Goal: Information Seeking & Learning: Check status

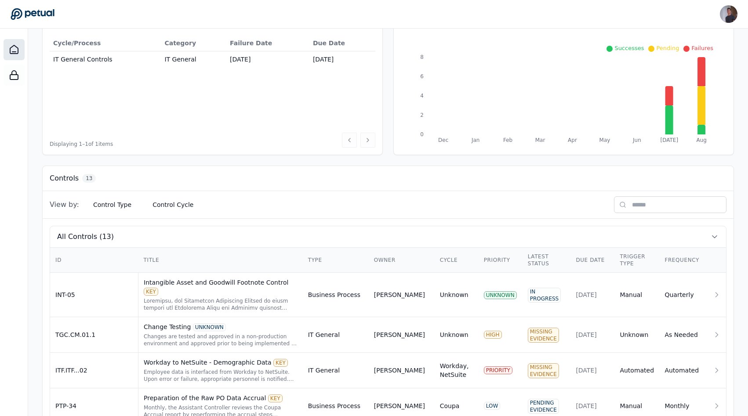
scroll to position [238, 0]
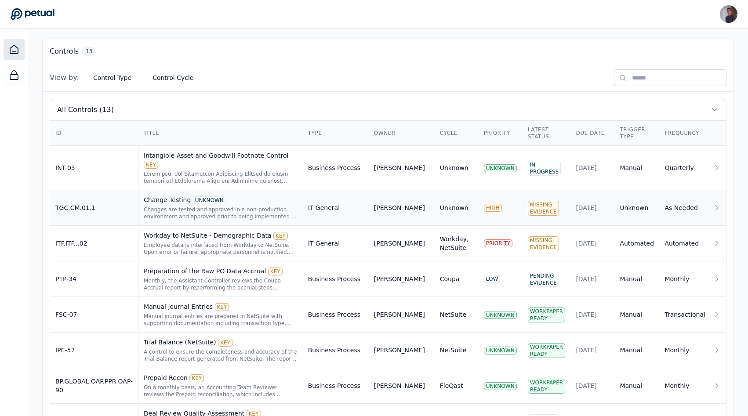
click at [190, 206] on div "Changes are tested and approved in a non-production environment and approved pr…" at bounding box center [221, 213] width 154 height 14
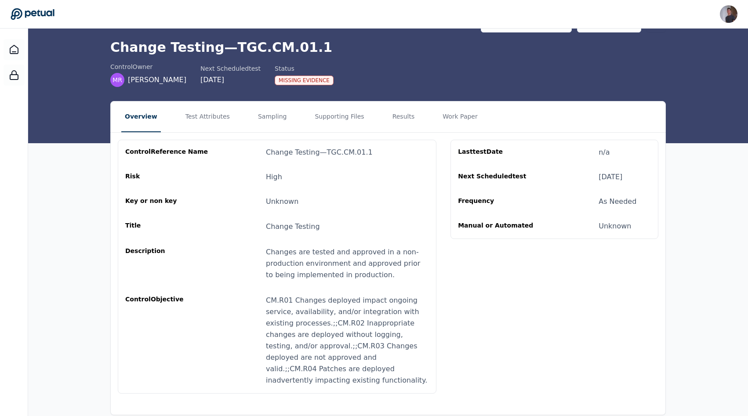
scroll to position [30, 0]
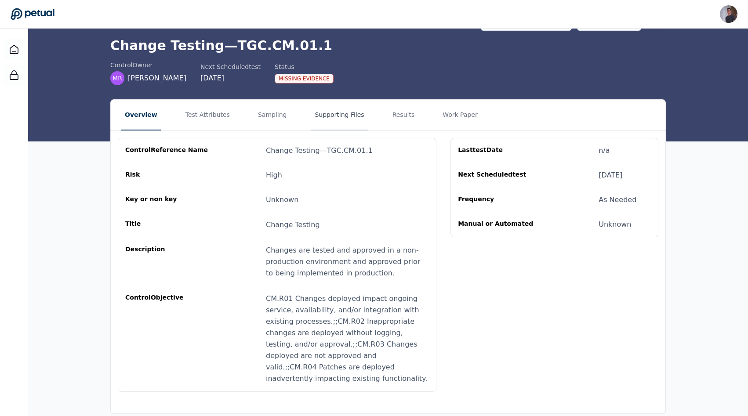
click at [318, 109] on button "Supporting Files" at bounding box center [339, 115] width 56 height 31
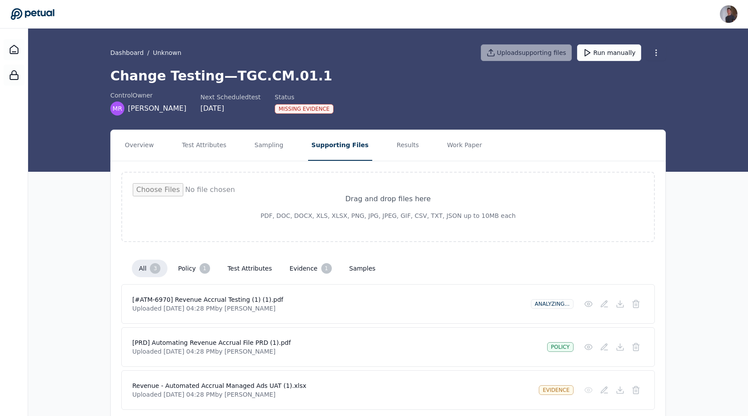
click at [376, 142] on nav "Overview Test Attributes Sampling Supporting Files Results Work Paper" at bounding box center [388, 145] width 554 height 31
click at [393, 144] on button "Results" at bounding box center [407, 145] width 29 height 31
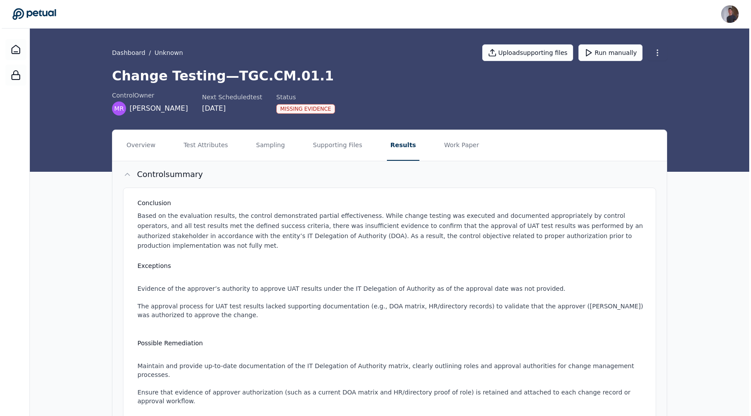
scroll to position [323, 0]
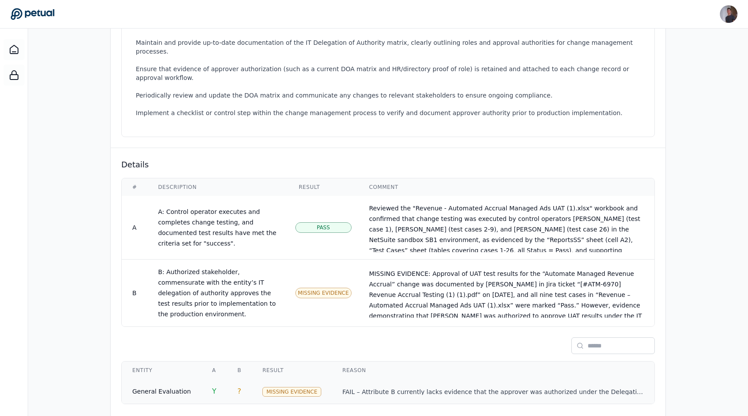
click at [332, 385] on td "FAIL – Attribute B currently lacks evidence that the approver was authorized un…" at bounding box center [493, 391] width 322 height 25
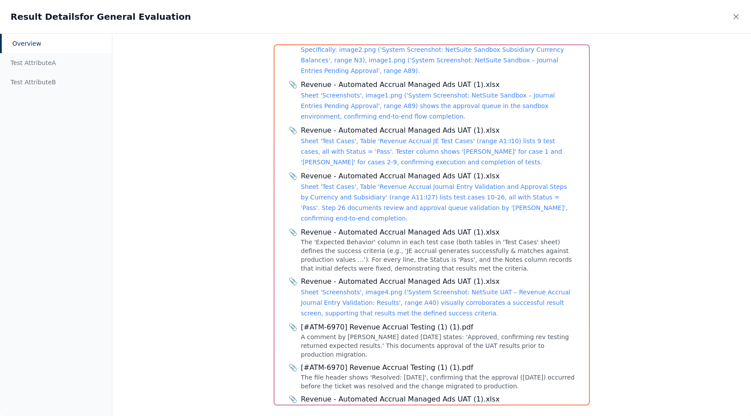
scroll to position [432, 0]
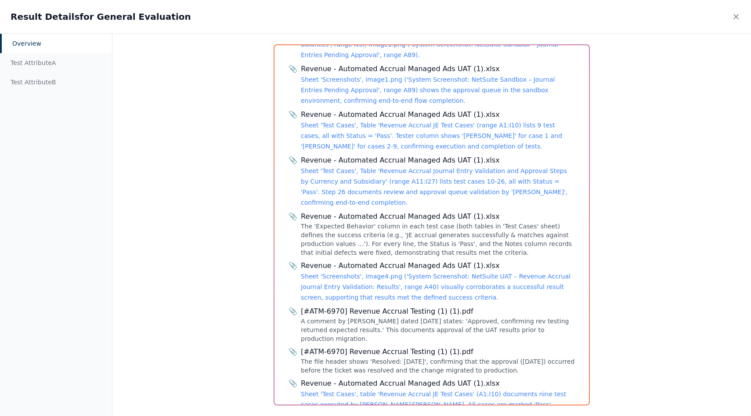
click at [344, 379] on div "Revenue - Automated Accrual Managed Ads UAT (1).xlsx Sheet 'Test Cases', table …" at bounding box center [438, 399] width 274 height 42
click at [343, 391] on link "Sheet 'Test Cases', table 'Revenue Accrual JE Test Cases' (A1:I10) documents ni…" at bounding box center [433, 405] width 265 height 28
click at [364, 357] on div "The file header shows 'Resolved: [DATE]', confirming that the approval ([DATE])…" at bounding box center [438, 366] width 274 height 18
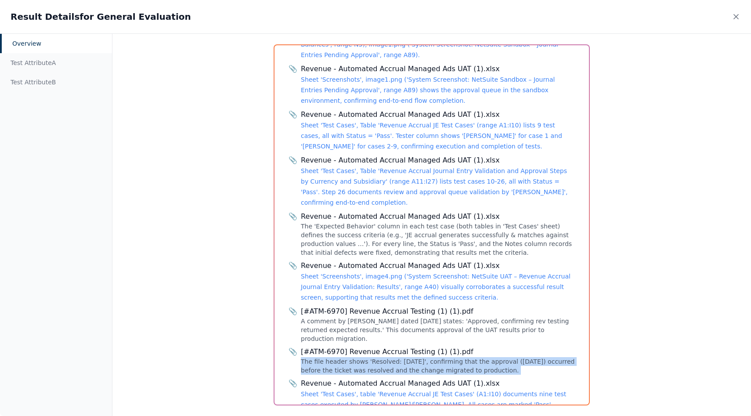
click at [364, 357] on div "The file header shows 'Resolved: [DATE]', confirming that the approval ([DATE])…" at bounding box center [438, 366] width 274 height 18
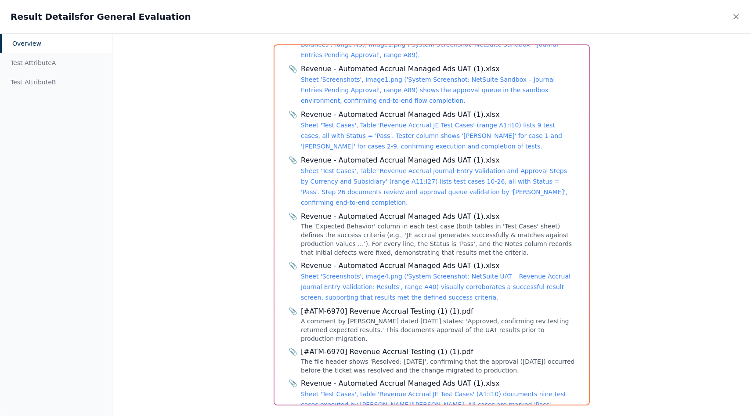
click at [364, 347] on div "[#ATM-6970] Revenue Accrual Testing (1) (1).pdf" at bounding box center [438, 352] width 274 height 11
click at [364, 317] on div "A comment by [PERSON_NAME] dated [DATE] states: 'Approved, confirming rev testi…" at bounding box center [438, 330] width 274 height 26
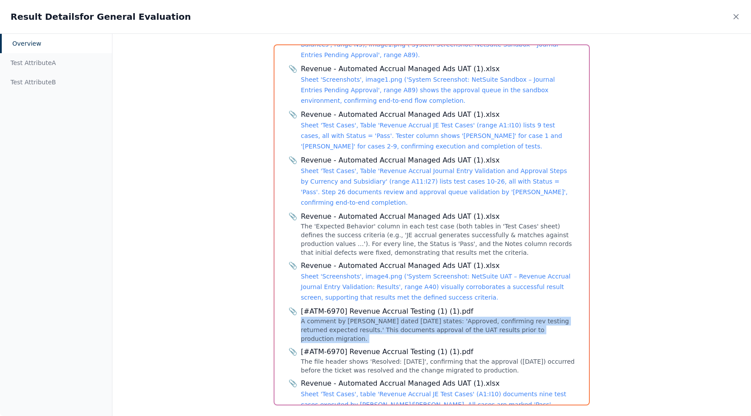
click at [364, 317] on div "A comment by [PERSON_NAME] dated [DATE] states: 'Approved, confirming rev testi…" at bounding box center [438, 330] width 274 height 26
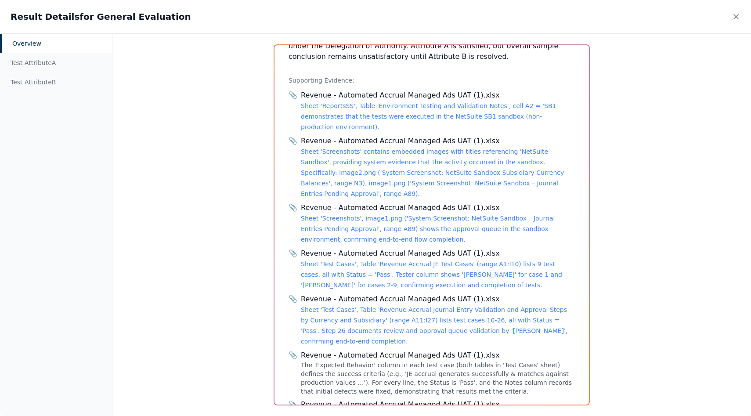
scroll to position [186, 0]
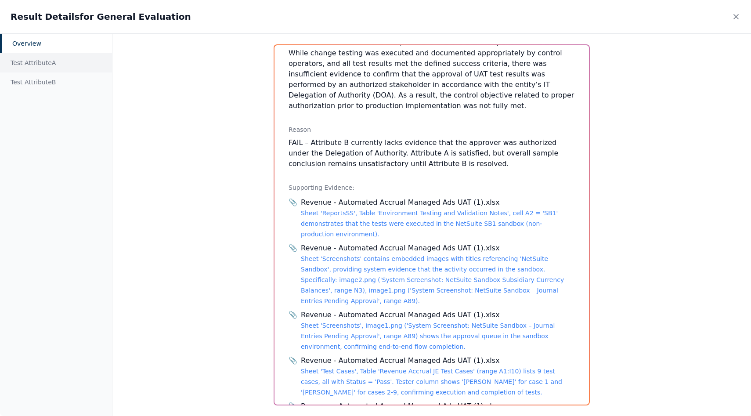
click at [38, 64] on div "Test Attribute A" at bounding box center [56, 62] width 112 height 19
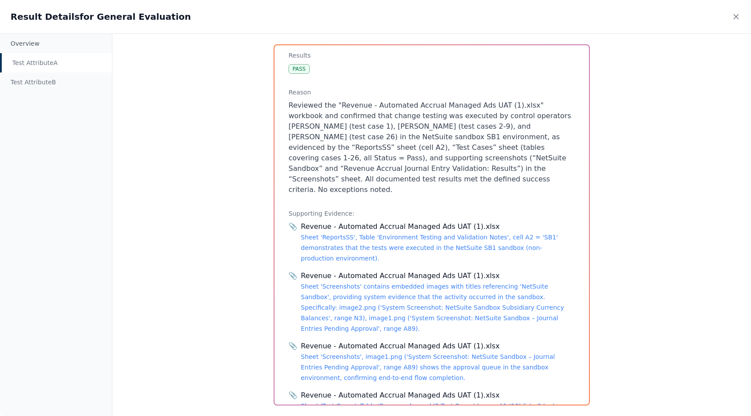
scroll to position [275, 0]
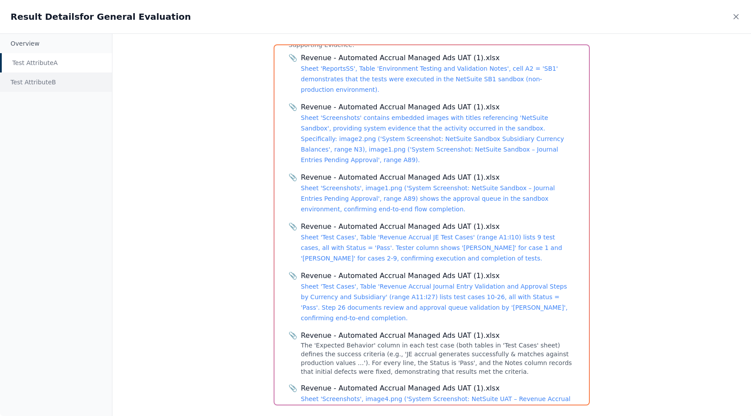
click at [39, 81] on div "Test Attribute B" at bounding box center [56, 81] width 112 height 19
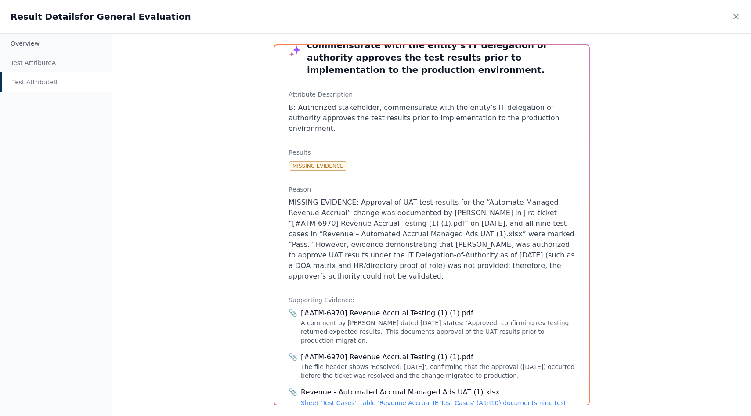
click at [354, 308] on div "📎 [#ATM-6970] Revenue Accrual Testing (1) (1).pdf A comment by [PERSON_NAME] da…" at bounding box center [432, 368] width 286 height 121
click at [89, 102] on div "Overview Test Attribute A Test Attribute B" at bounding box center [56, 225] width 112 height 382
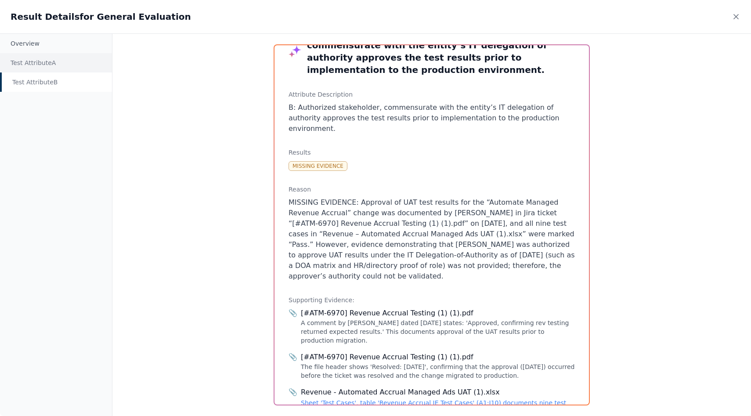
click at [53, 66] on div "Test Attribute A" at bounding box center [56, 62] width 112 height 19
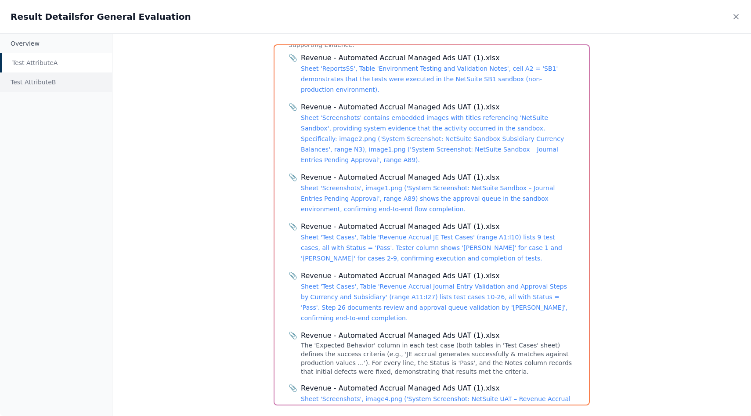
click at [59, 81] on div "Test Attribute B" at bounding box center [56, 81] width 112 height 19
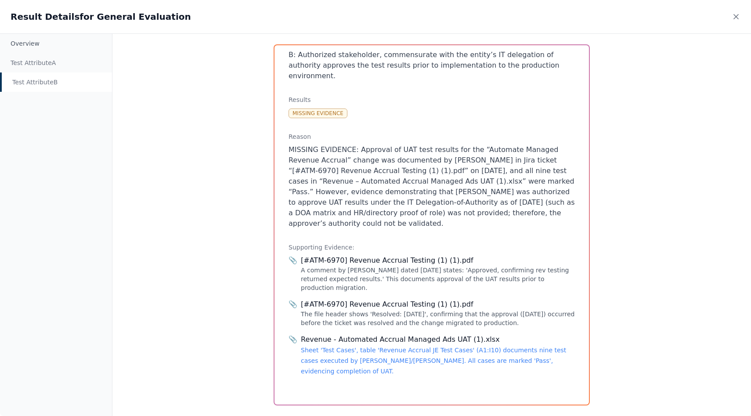
scroll to position [33, 0]
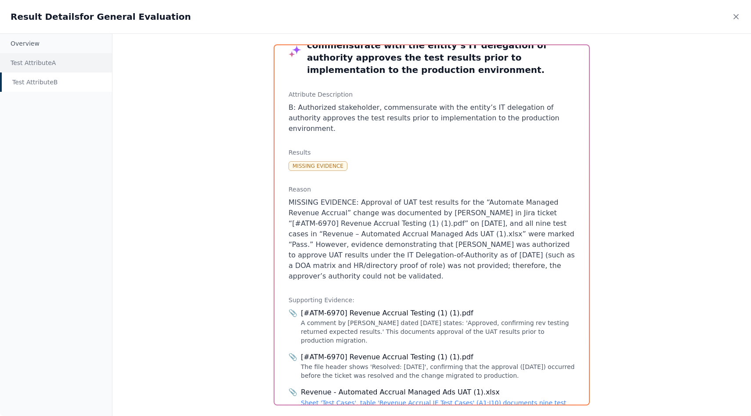
click at [27, 67] on div "Test Attribute A" at bounding box center [56, 62] width 112 height 19
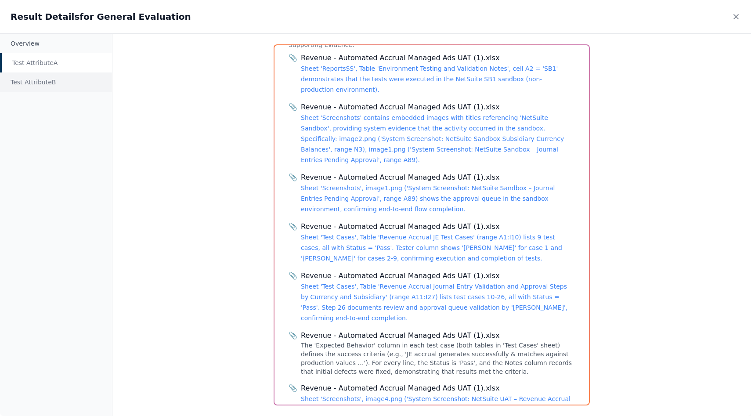
click at [35, 80] on div "Test Attribute B" at bounding box center [56, 81] width 112 height 19
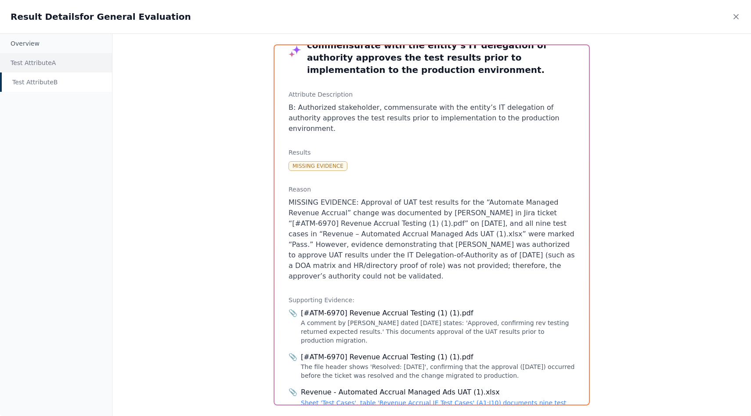
click at [36, 62] on div "Test Attribute A" at bounding box center [56, 62] width 112 height 19
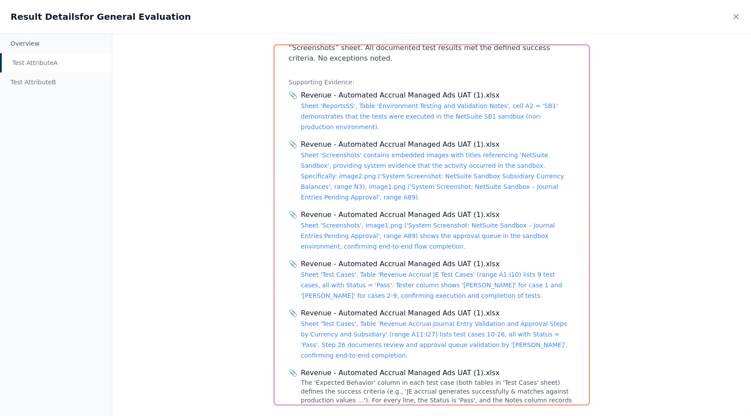
scroll to position [202, 0]
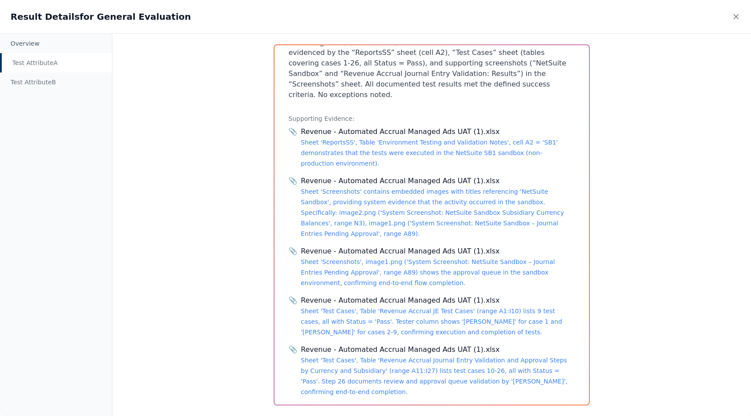
click at [376, 148] on div "Revenue - Automated Accrual Managed Ads UAT (1).xlsx Sheet 'ReportsSS', Table '…" at bounding box center [438, 148] width 274 height 42
click at [369, 141] on link "Sheet 'ReportsSS', Table 'Environment Testing and Validation Notes', cell A2 = …" at bounding box center [429, 153] width 257 height 28
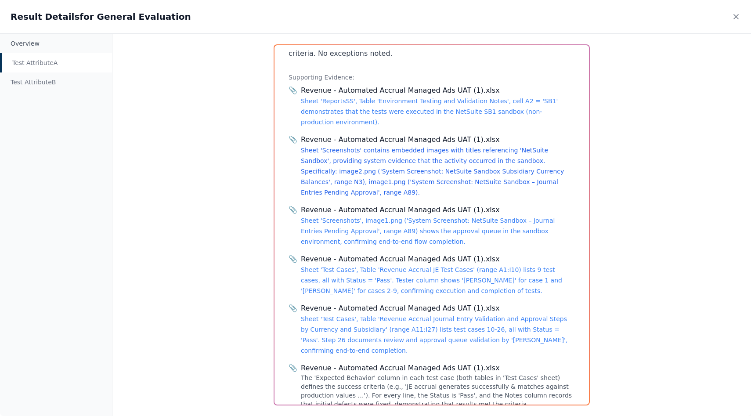
scroll to position [303, 0]
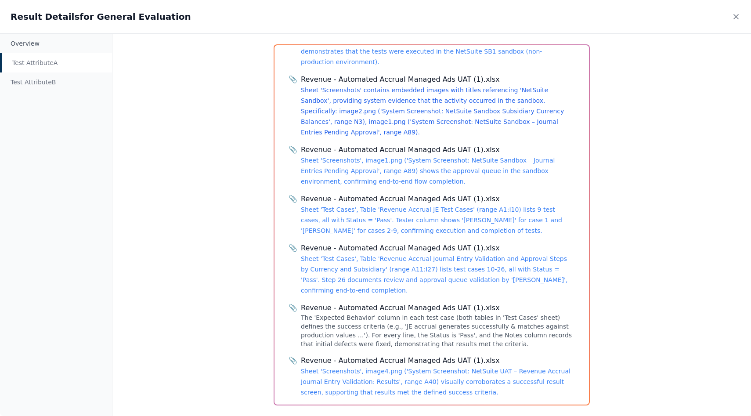
click at [387, 109] on link "Sheet 'Screenshots' contains embedded images with titles referencing 'NetSuite …" at bounding box center [432, 111] width 263 height 49
click at [364, 206] on link "Sheet 'Test Cases', Table 'Revenue Accrual JE Test Cases' (range A1:I10) lists …" at bounding box center [431, 220] width 261 height 28
click at [363, 243] on div "Revenue - Automated Accrual Managed Ads UAT (1).xlsx Sheet 'Test Cases', Table …" at bounding box center [438, 269] width 274 height 53
click at [373, 255] on link "Sheet 'Test Cases', Table 'Revenue Accrual Journal Entry Validation and Approva…" at bounding box center [434, 274] width 267 height 39
click at [355, 365] on div "Revenue - Automated Accrual Managed Ads UAT (1).xlsx Sheet 'Screenshots', image…" at bounding box center [438, 376] width 274 height 42
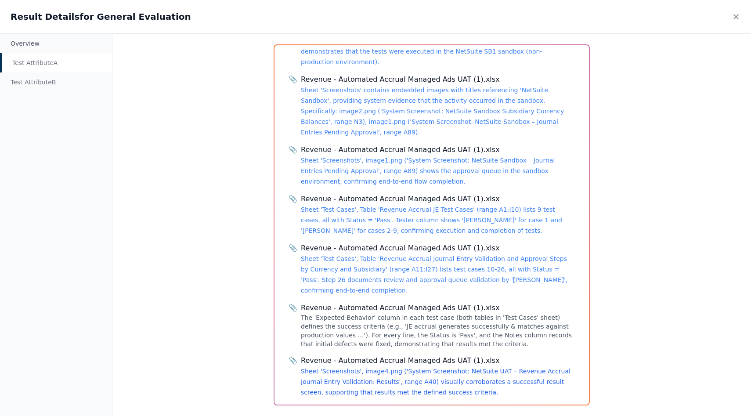
click at [355, 368] on link "Sheet 'Screenshots', image4.png ('System Screenshot: NetSuite UAT – Revenue Acc…" at bounding box center [436, 382] width 270 height 28
click at [52, 76] on div "Test Attribute B" at bounding box center [56, 81] width 112 height 19
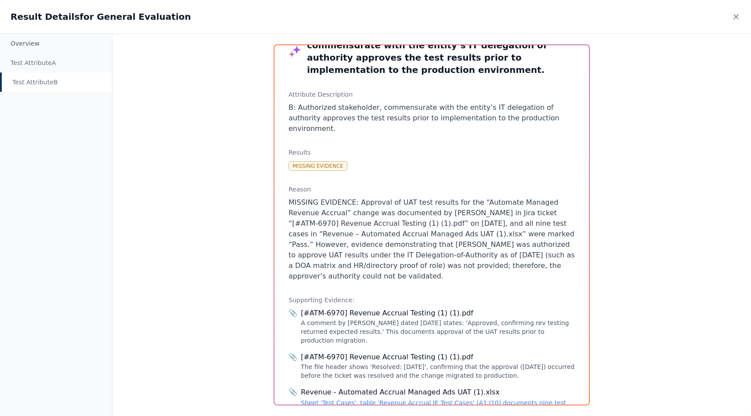
click at [378, 318] on div "A comment by [PERSON_NAME] dated [DATE] states: 'Approved, confirming rev testi…" at bounding box center [438, 331] width 274 height 26
click at [359, 399] on link "Sheet 'Test Cases', table 'Revenue Accrual JE Test Cases' (A1:I10) documents ni…" at bounding box center [433, 413] width 265 height 28
click at [357, 362] on div "The file header shows 'Resolved: [DATE]', confirming that the approval ([DATE])…" at bounding box center [438, 371] width 274 height 18
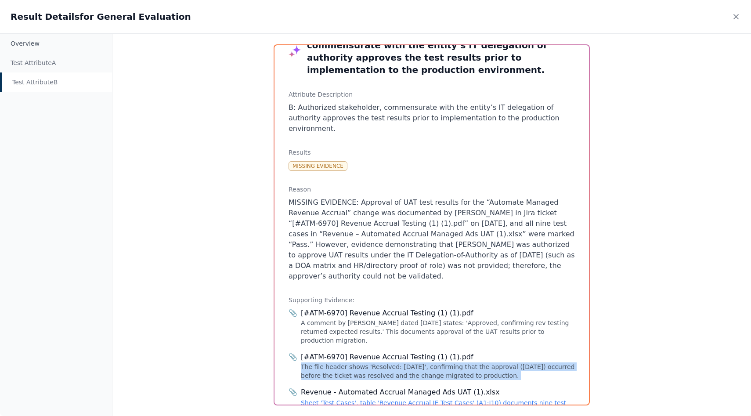
click at [357, 362] on div "The file header shows 'Resolved: [DATE]', confirming that the approval ([DATE])…" at bounding box center [438, 371] width 274 height 18
click at [357, 399] on link "Sheet 'Test Cases', table 'Revenue Accrual JE Test Cases' (A1:I10) documents ni…" at bounding box center [433, 413] width 265 height 28
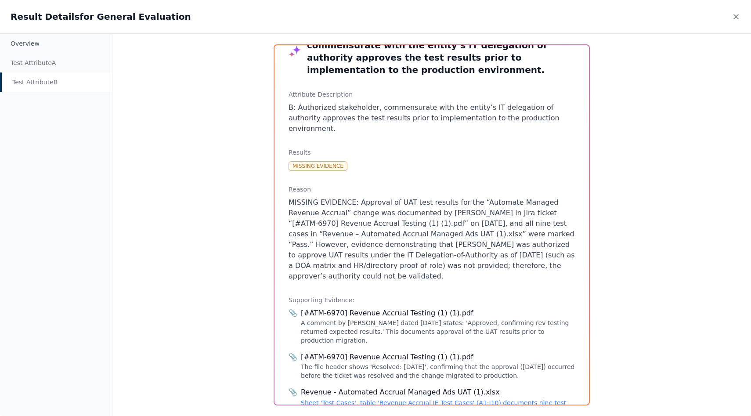
click at [372, 352] on div "[#ATM-6970] Revenue Accrual Testing (1) (1).pdf" at bounding box center [438, 357] width 274 height 11
click at [380, 362] on div "The file header shows 'Resolved: [DATE]', confirming that the approval ([DATE])…" at bounding box center [438, 371] width 274 height 18
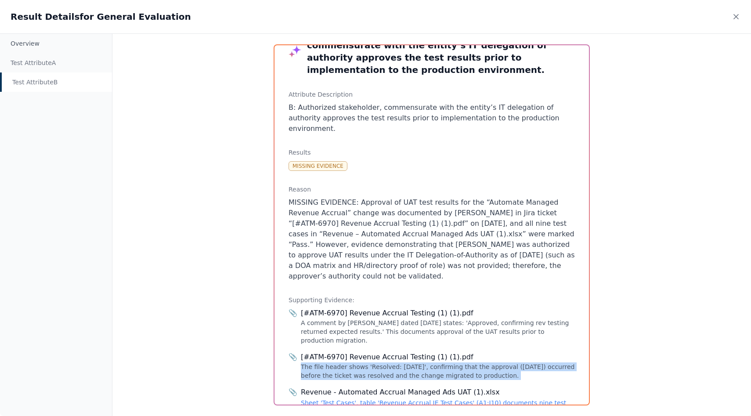
click at [380, 362] on div "The file header shows 'Resolved: [DATE]', confirming that the approval ([DATE])…" at bounding box center [438, 371] width 274 height 18
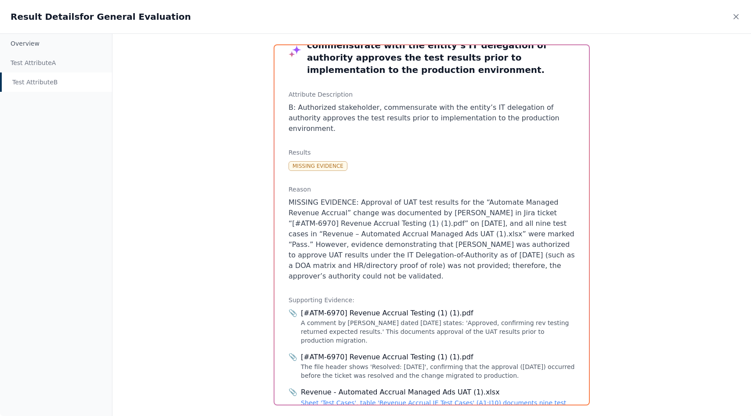
click at [383, 318] on div "A comment by [PERSON_NAME] dated [DATE] states: 'Approved, confirming rev testi…" at bounding box center [438, 331] width 274 height 26
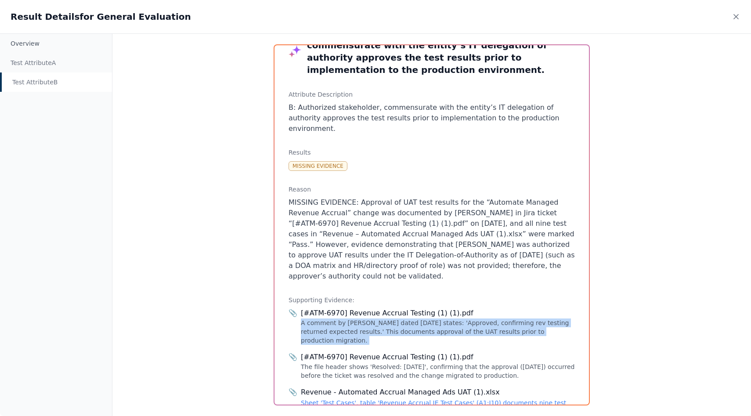
click at [383, 318] on div "A comment by [PERSON_NAME] dated [DATE] states: 'Approved, confirming rev testi…" at bounding box center [438, 331] width 274 height 26
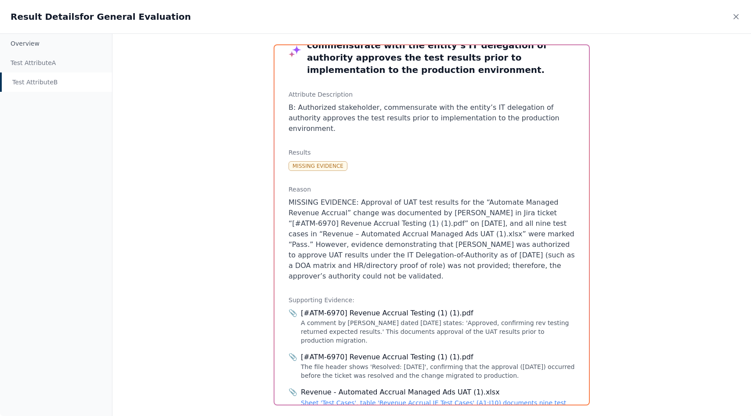
click at [386, 308] on div "[#ATM-6970] Revenue Accrual Testing (1) (1).pdf" at bounding box center [438, 313] width 274 height 11
click at [441, 308] on div "[#ATM-6970] Revenue Accrual Testing (1) (1).pdf" at bounding box center [438, 313] width 274 height 11
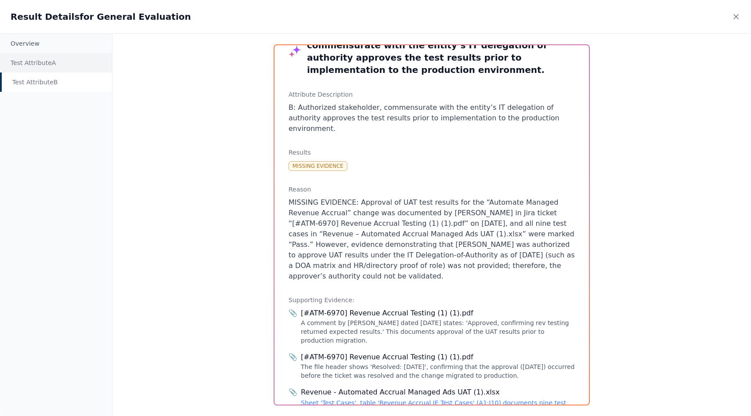
click at [74, 63] on div "Test Attribute A" at bounding box center [56, 62] width 112 height 19
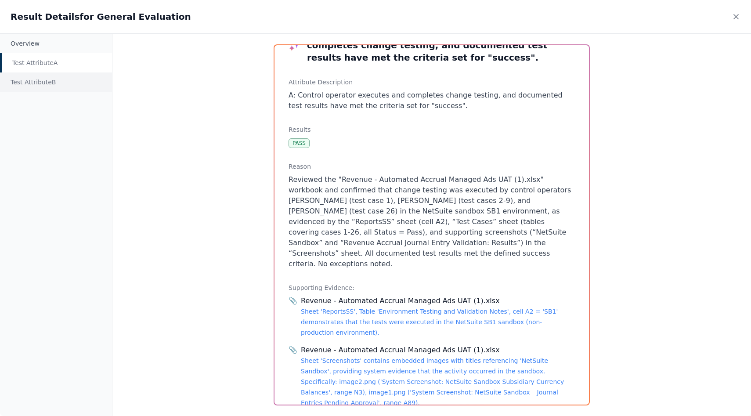
click at [59, 77] on div "Test Attribute B" at bounding box center [56, 81] width 112 height 19
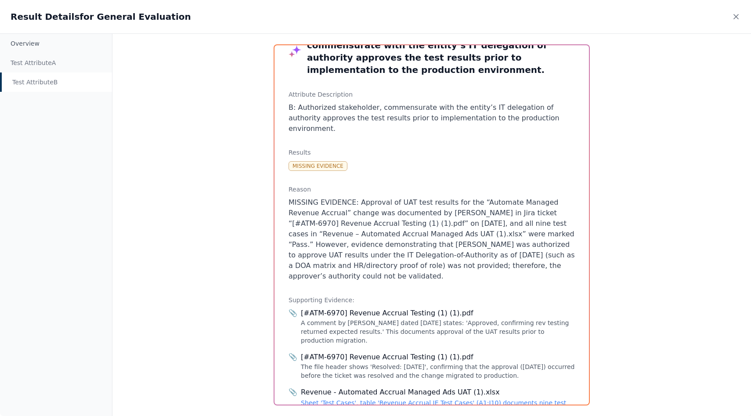
click at [472, 318] on div "A comment by [PERSON_NAME] dated [DATE] states: 'Approved, confirming rev testi…" at bounding box center [438, 331] width 274 height 26
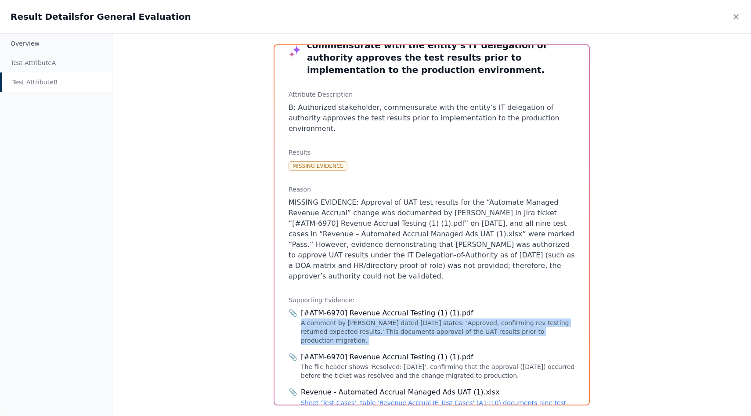
click at [472, 318] on div "A comment by [PERSON_NAME] dated [DATE] states: 'Approved, confirming rev testi…" at bounding box center [438, 331] width 274 height 26
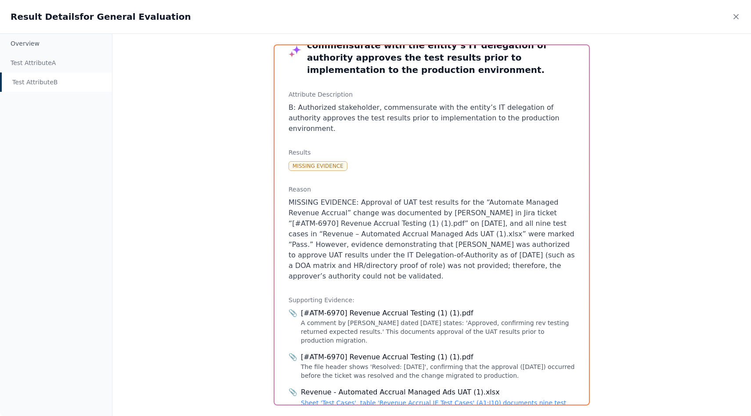
click at [445, 308] on div "[#ATM-6970] Revenue Accrual Testing (1) (1).pdf" at bounding box center [438, 313] width 274 height 11
click at [738, 18] on icon at bounding box center [736, 16] width 4 height 4
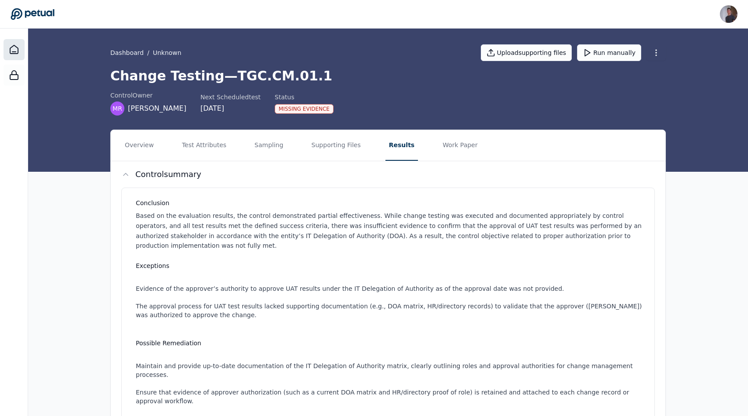
click at [21, 44] on div at bounding box center [14, 49] width 21 height 21
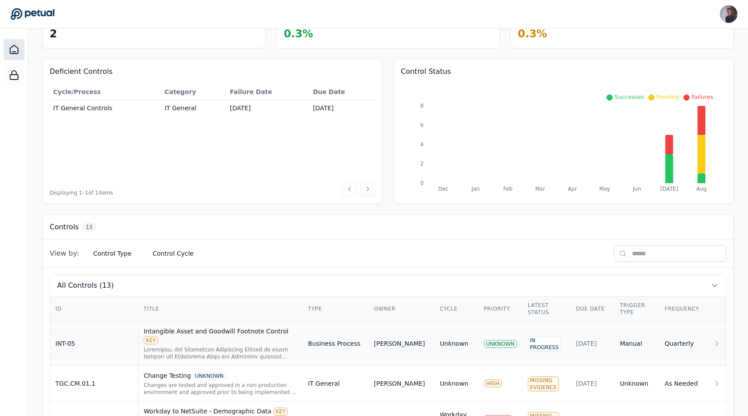
click at [141, 347] on td "Intangible Asset and Goodwill Footnote Control KEY" at bounding box center [220, 344] width 164 height 44
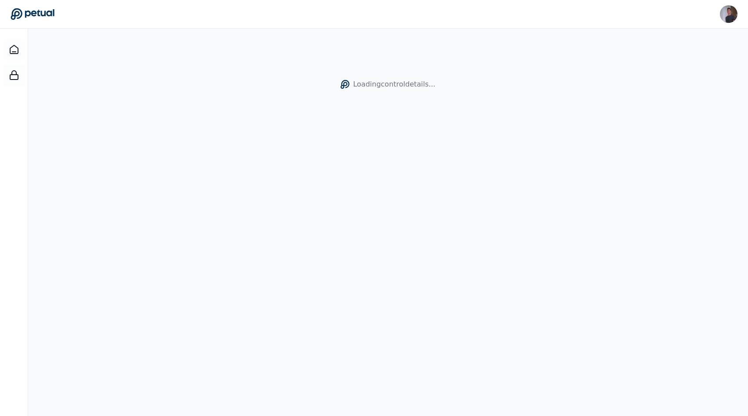
scroll to position [29, 0]
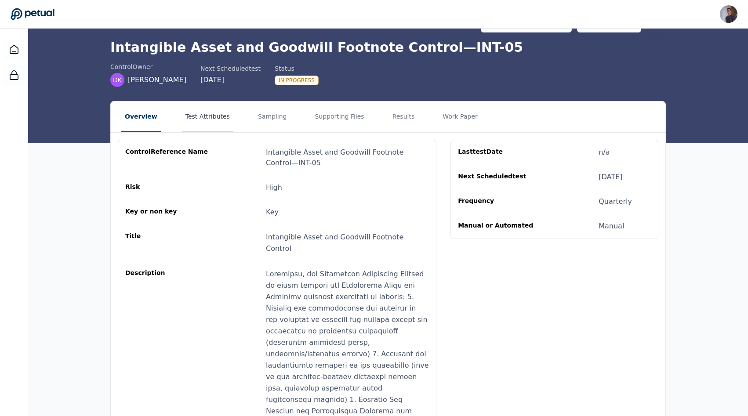
click at [198, 127] on button "Test Attributes" at bounding box center [207, 116] width 51 height 31
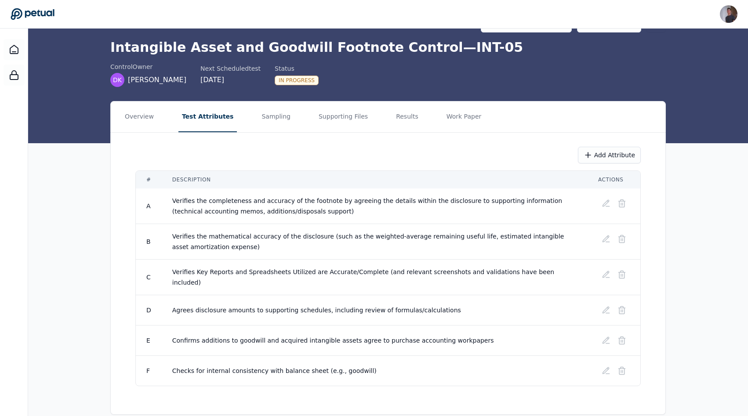
click at [246, 116] on nav "Overview Test Attributes Sampling Supporting Files Results Work Paper" at bounding box center [388, 116] width 554 height 31
click at [275, 116] on button "Sampling" at bounding box center [276, 116] width 36 height 31
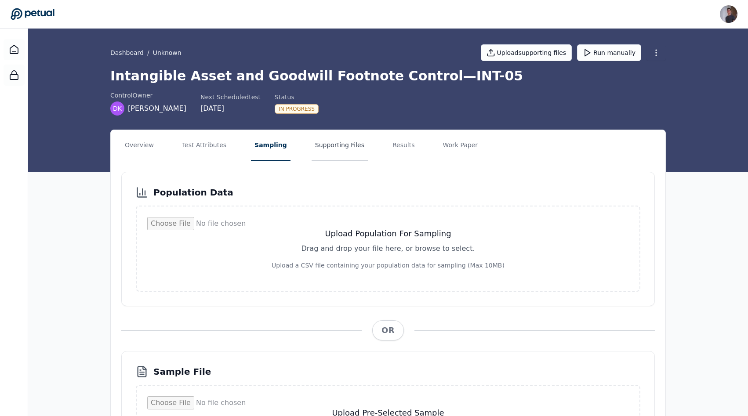
click at [342, 141] on button "Supporting Files" at bounding box center [339, 145] width 56 height 31
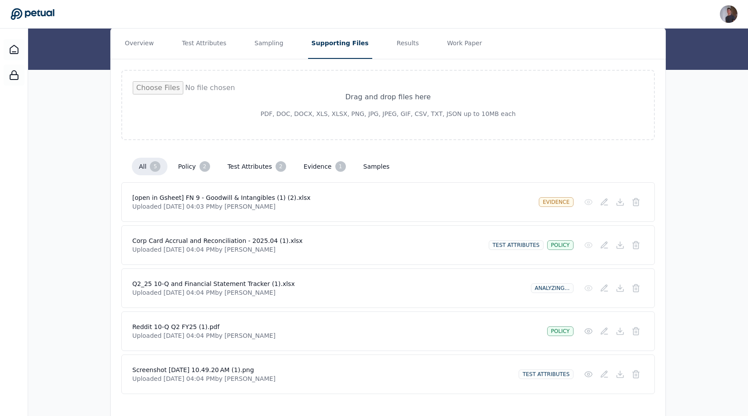
scroll to position [119, 0]
